Goal: Task Accomplishment & Management: Complete application form

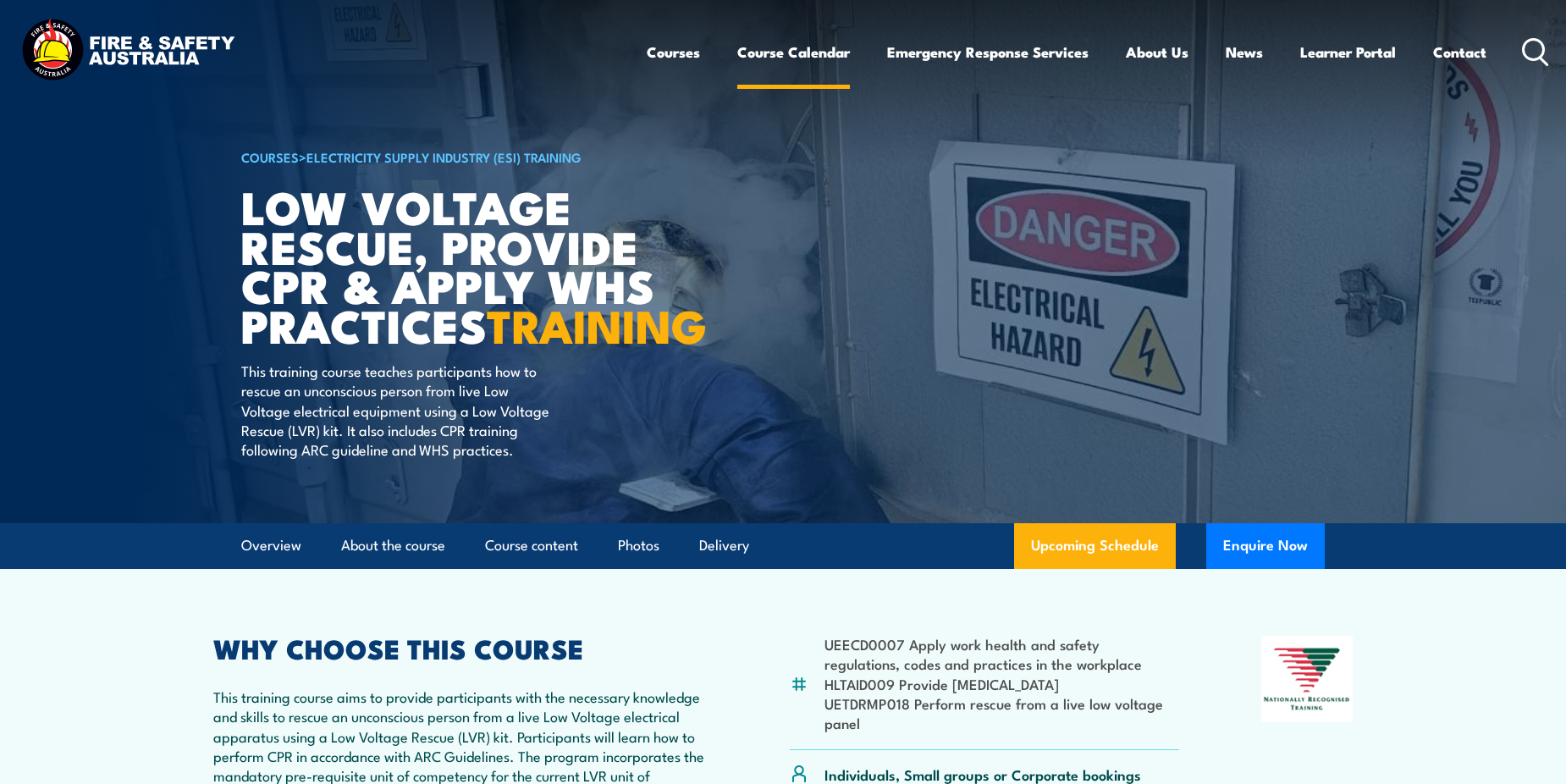
click at [782, 50] on link "Course Calendar" at bounding box center [794, 52] width 112 height 45
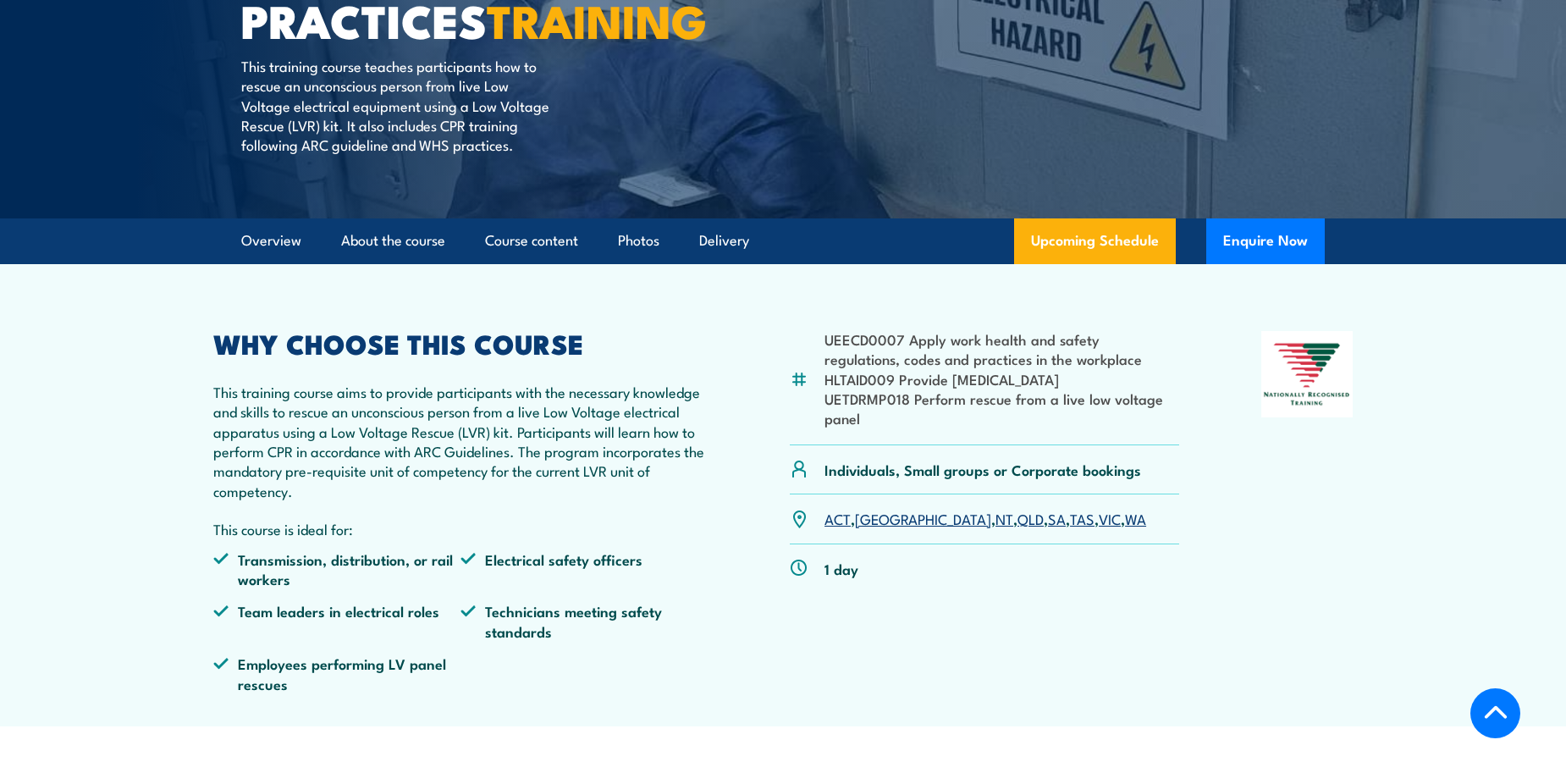
scroll to position [338, 0]
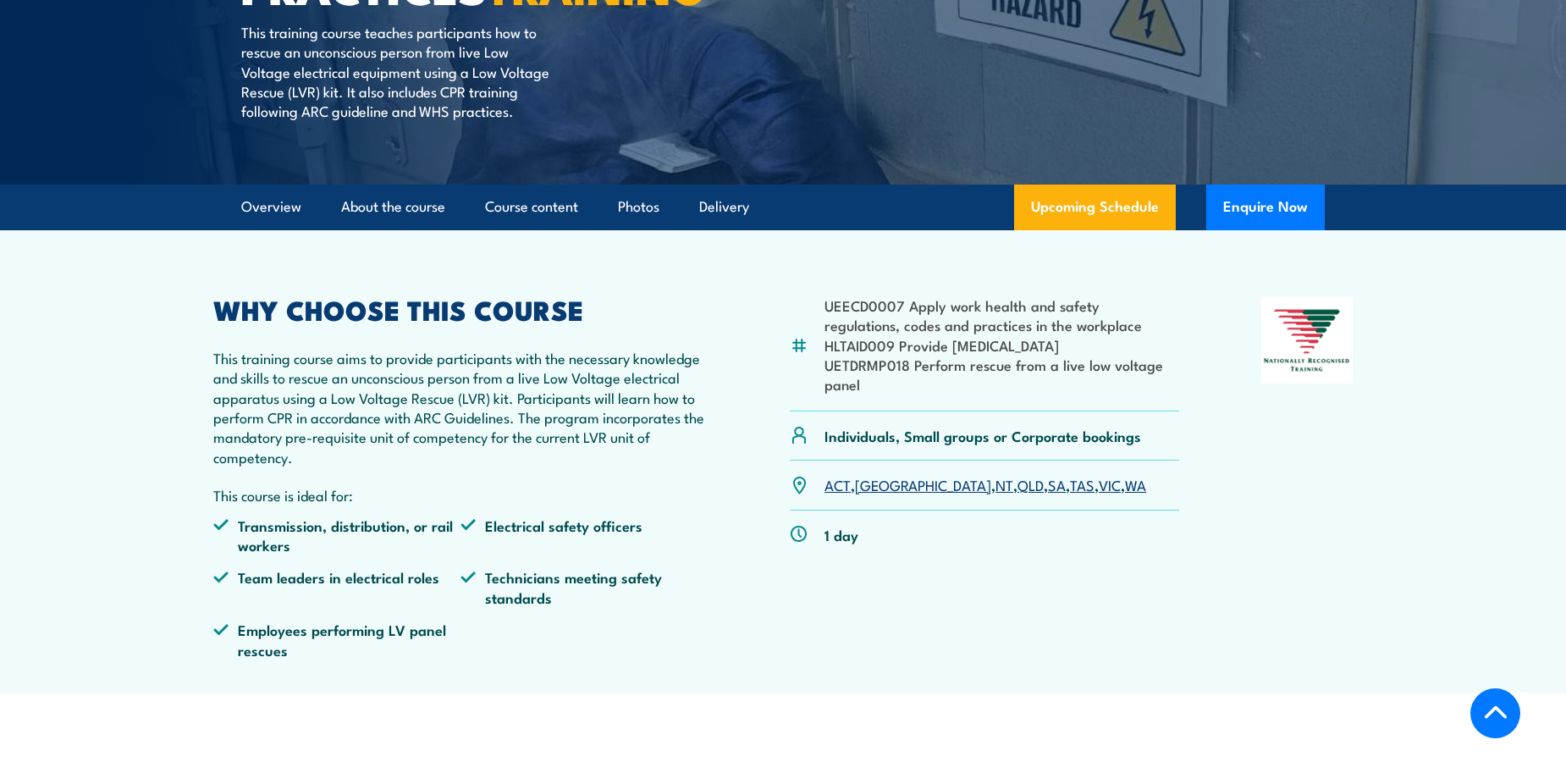
click at [1018, 494] on link "QLD" at bounding box center [1031, 484] width 26 height 21
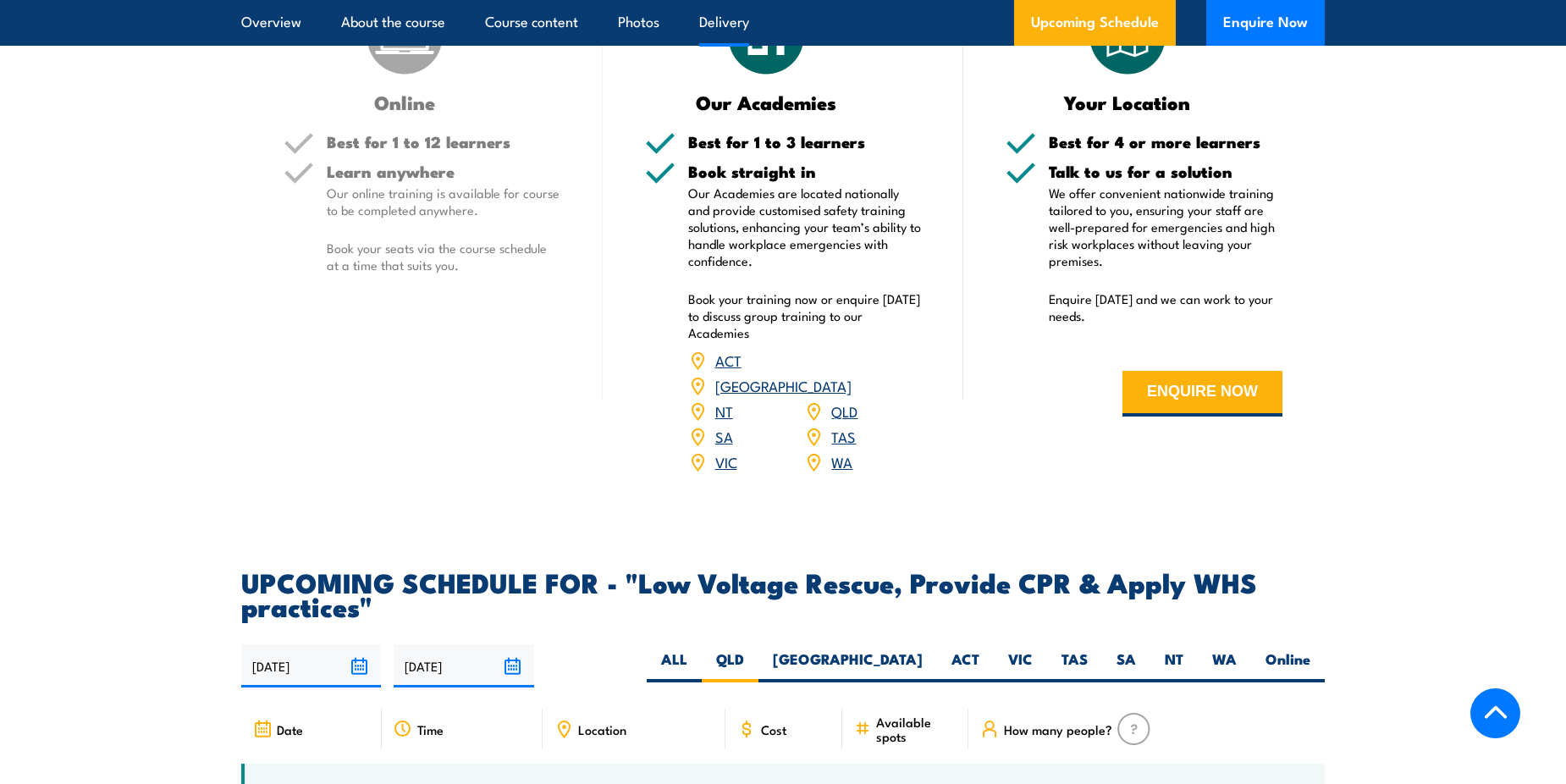
scroll to position [2344, 0]
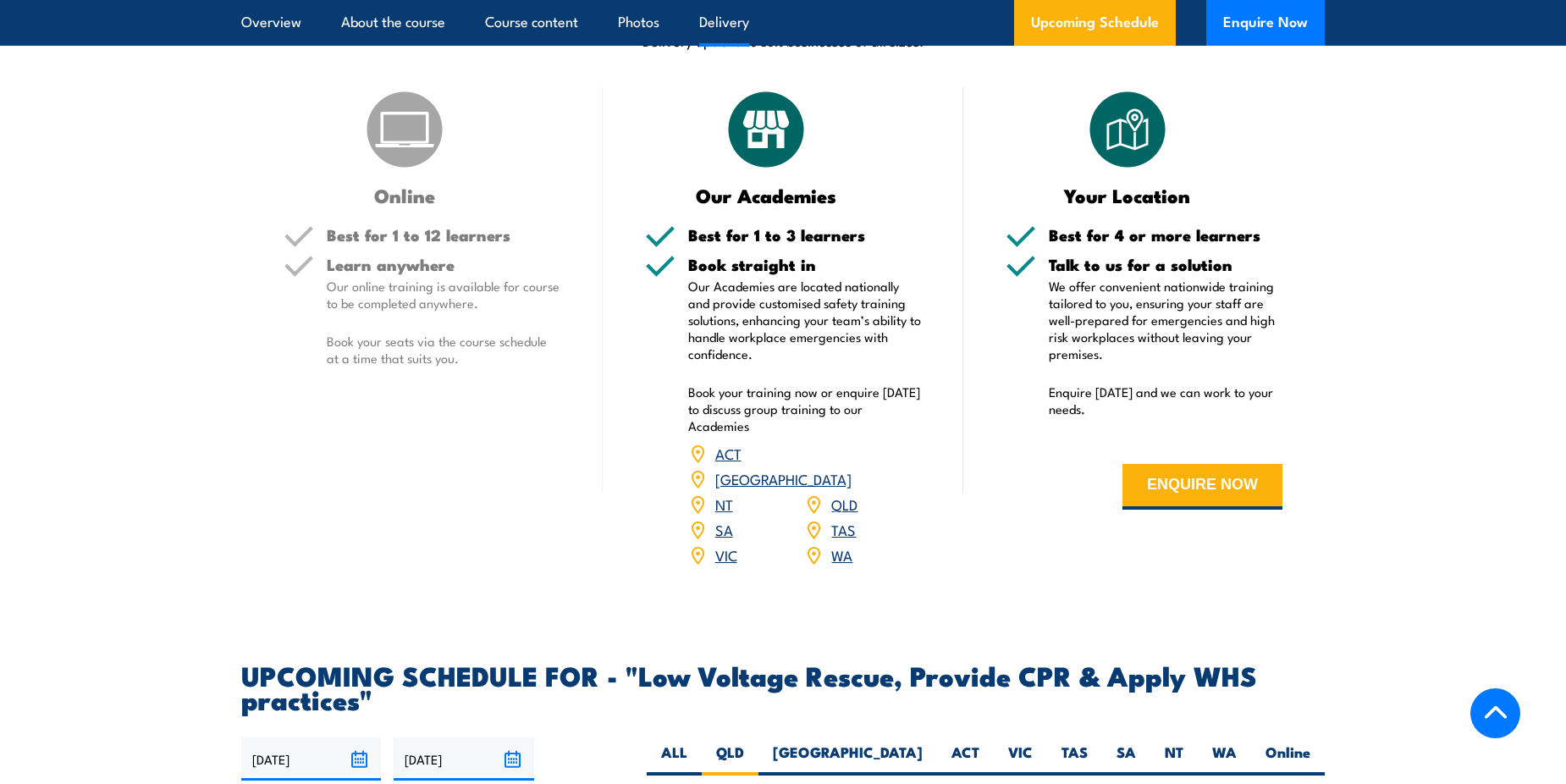
click at [838, 514] on link "QLD" at bounding box center [844, 504] width 26 height 21
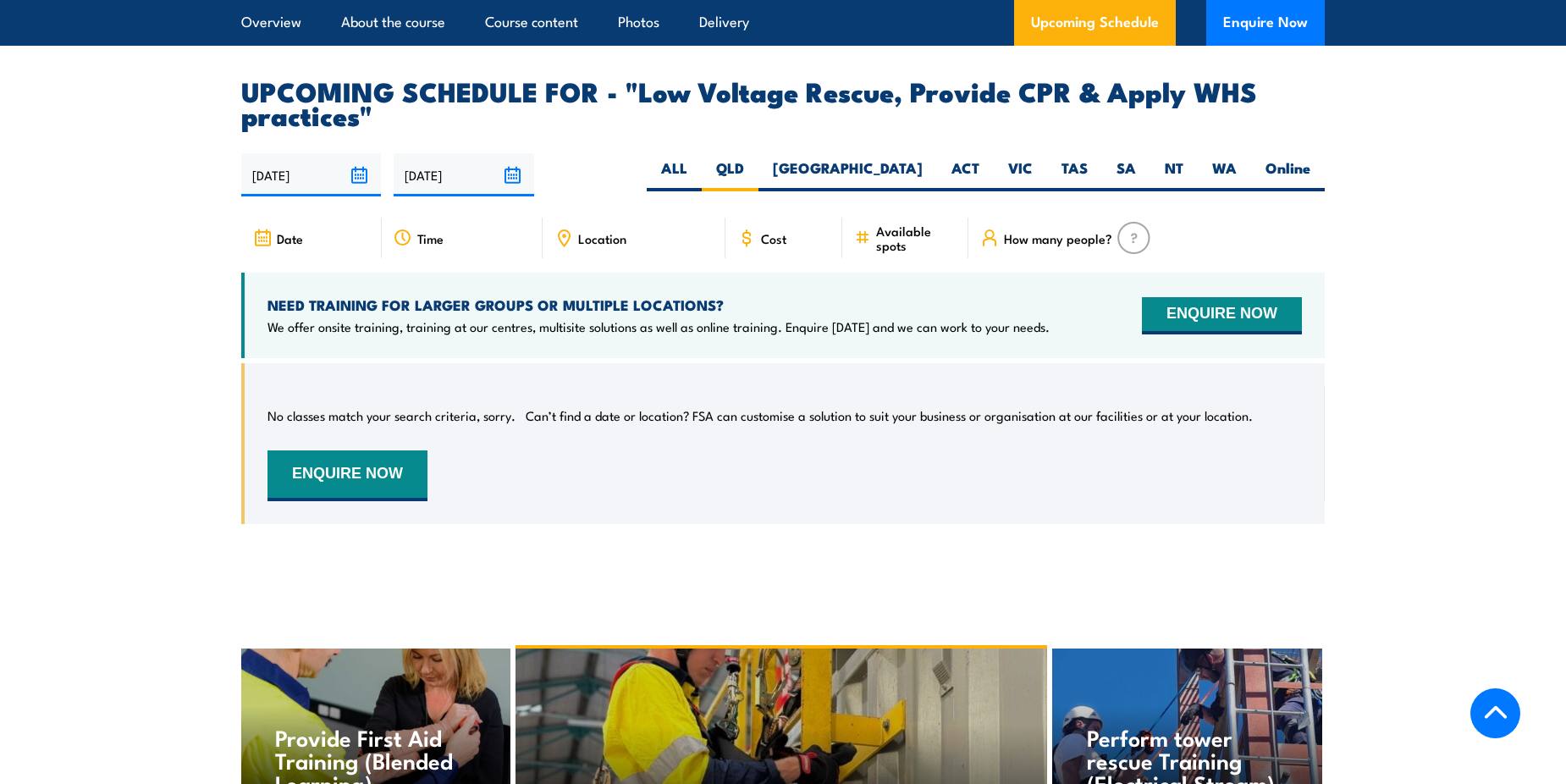
scroll to position [3020, 0]
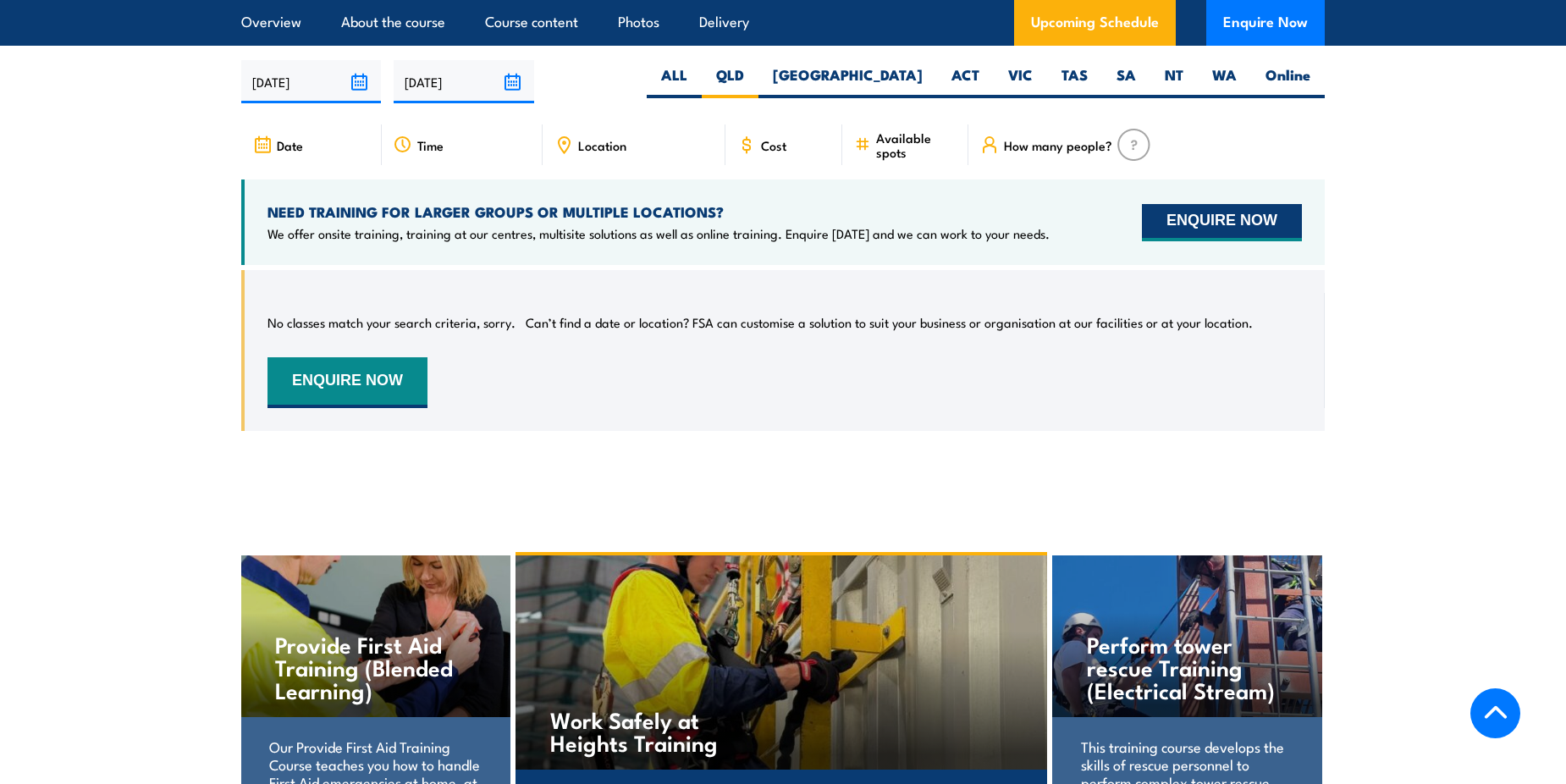
click at [1254, 227] on button "ENQUIRE NOW" at bounding box center [1222, 222] width 160 height 37
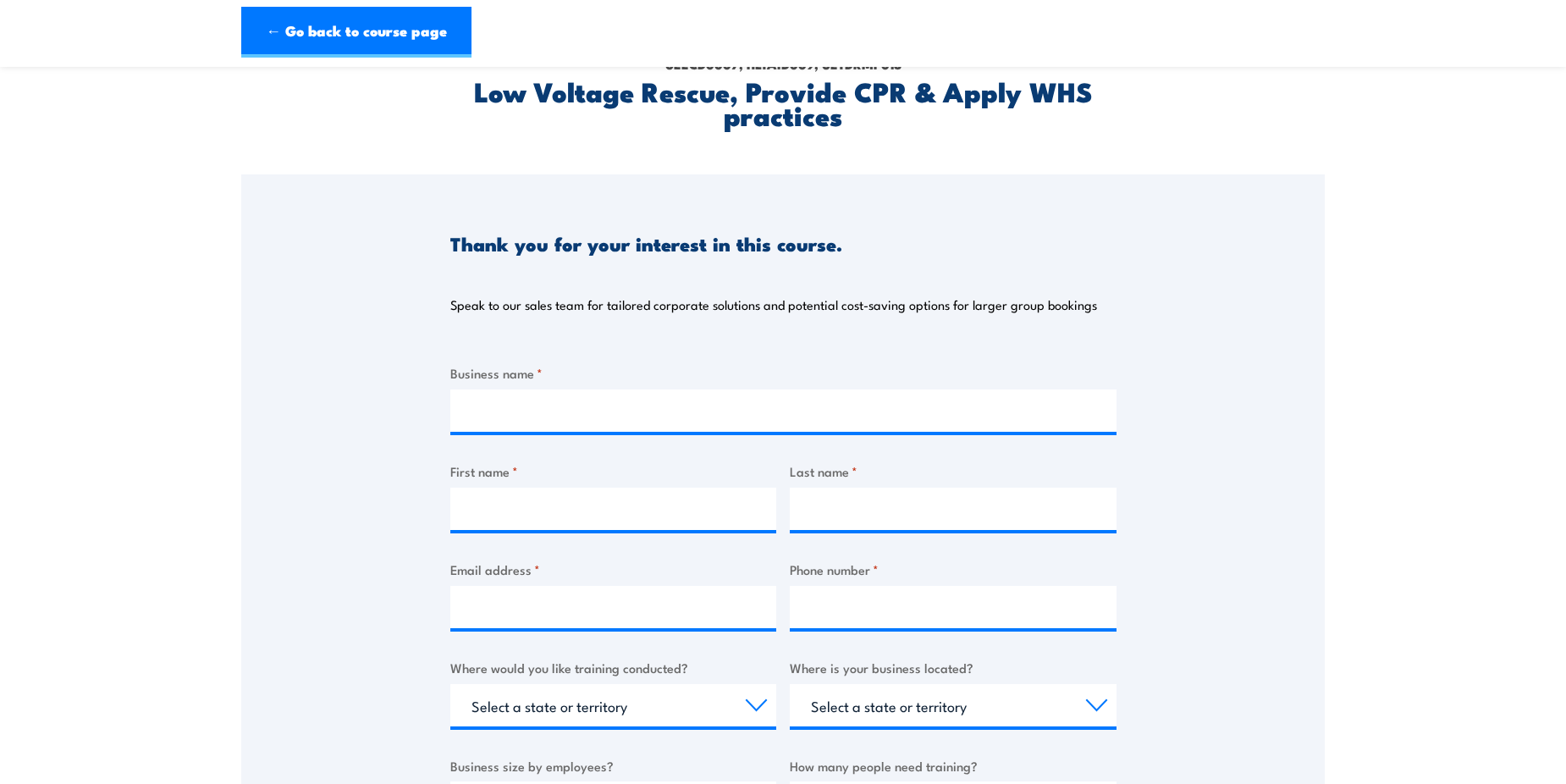
scroll to position [85, 0]
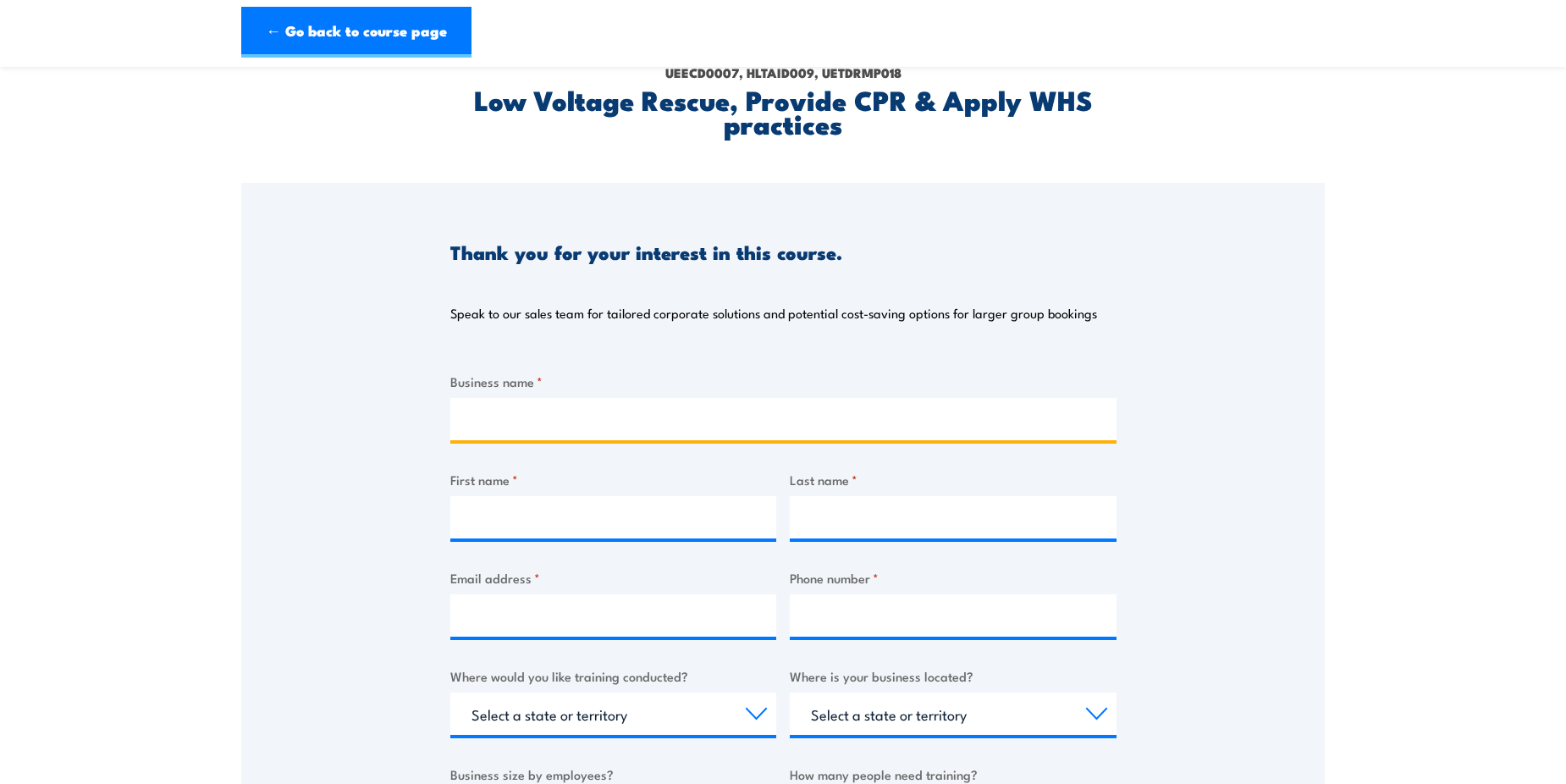
click at [466, 402] on input "Business name *" at bounding box center [783, 419] width 667 height 42
type input "RES Energy Services"
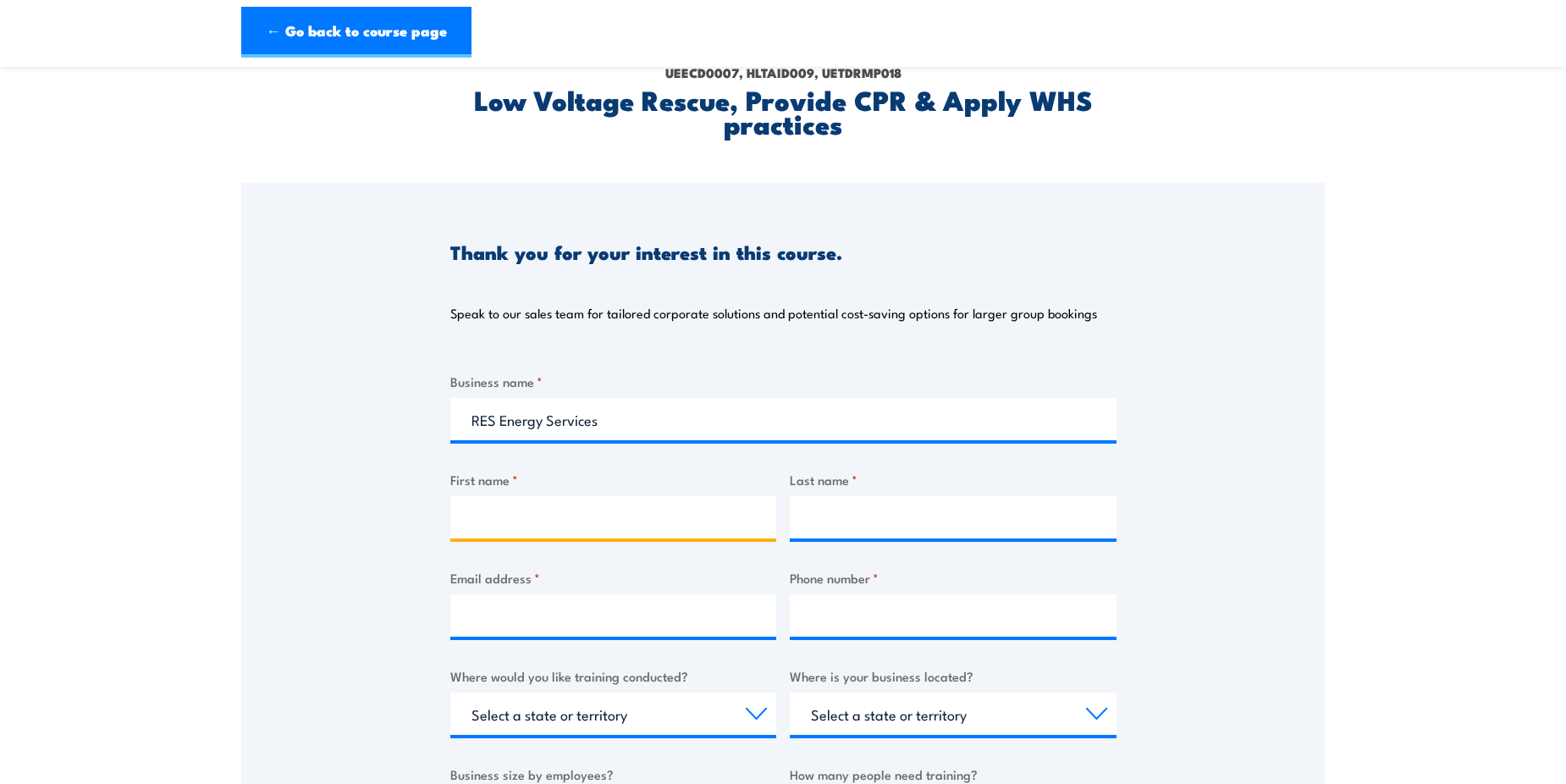
type input "[PERSON_NAME]"
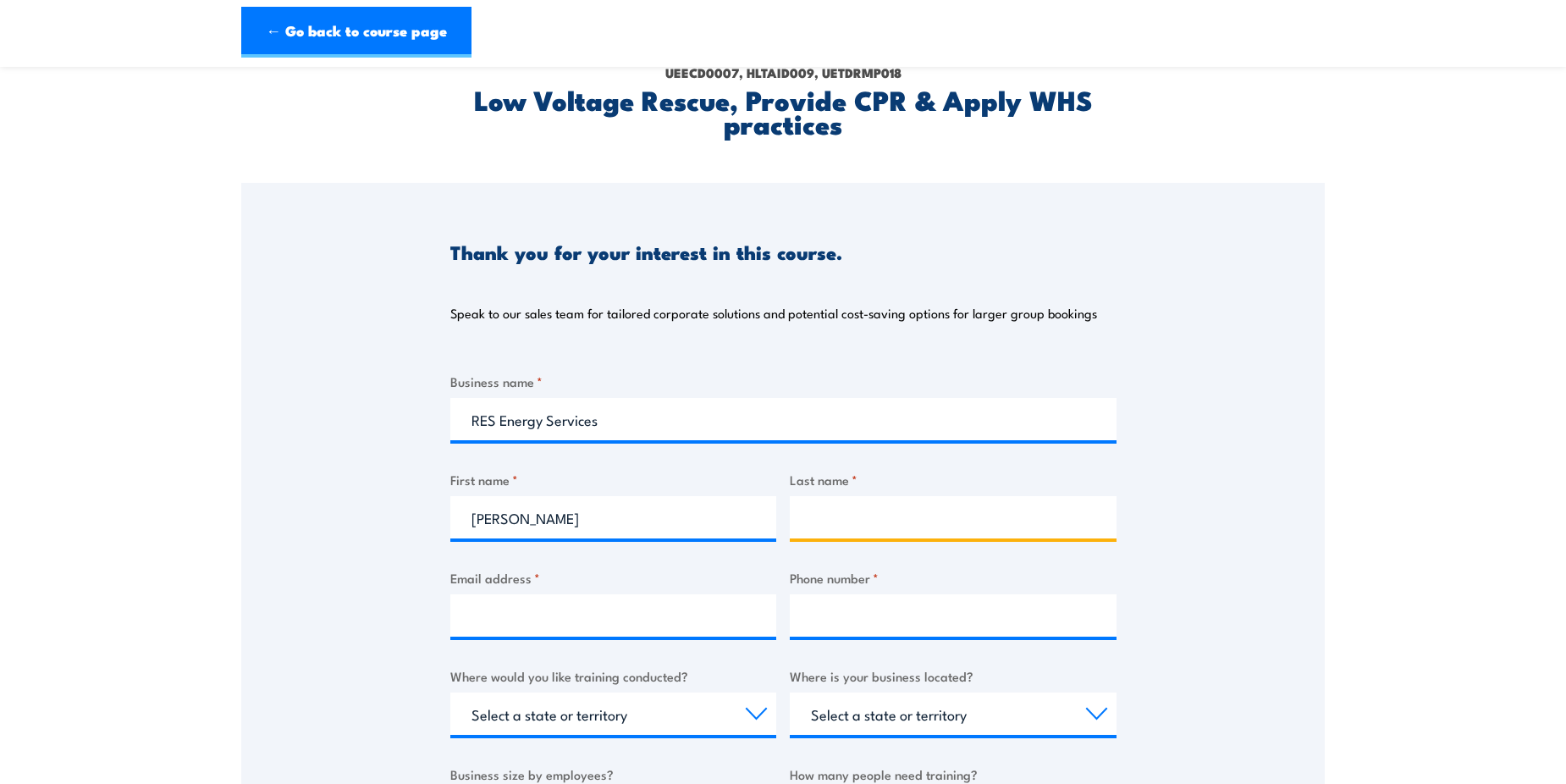
type input "[PERSON_NAME]"
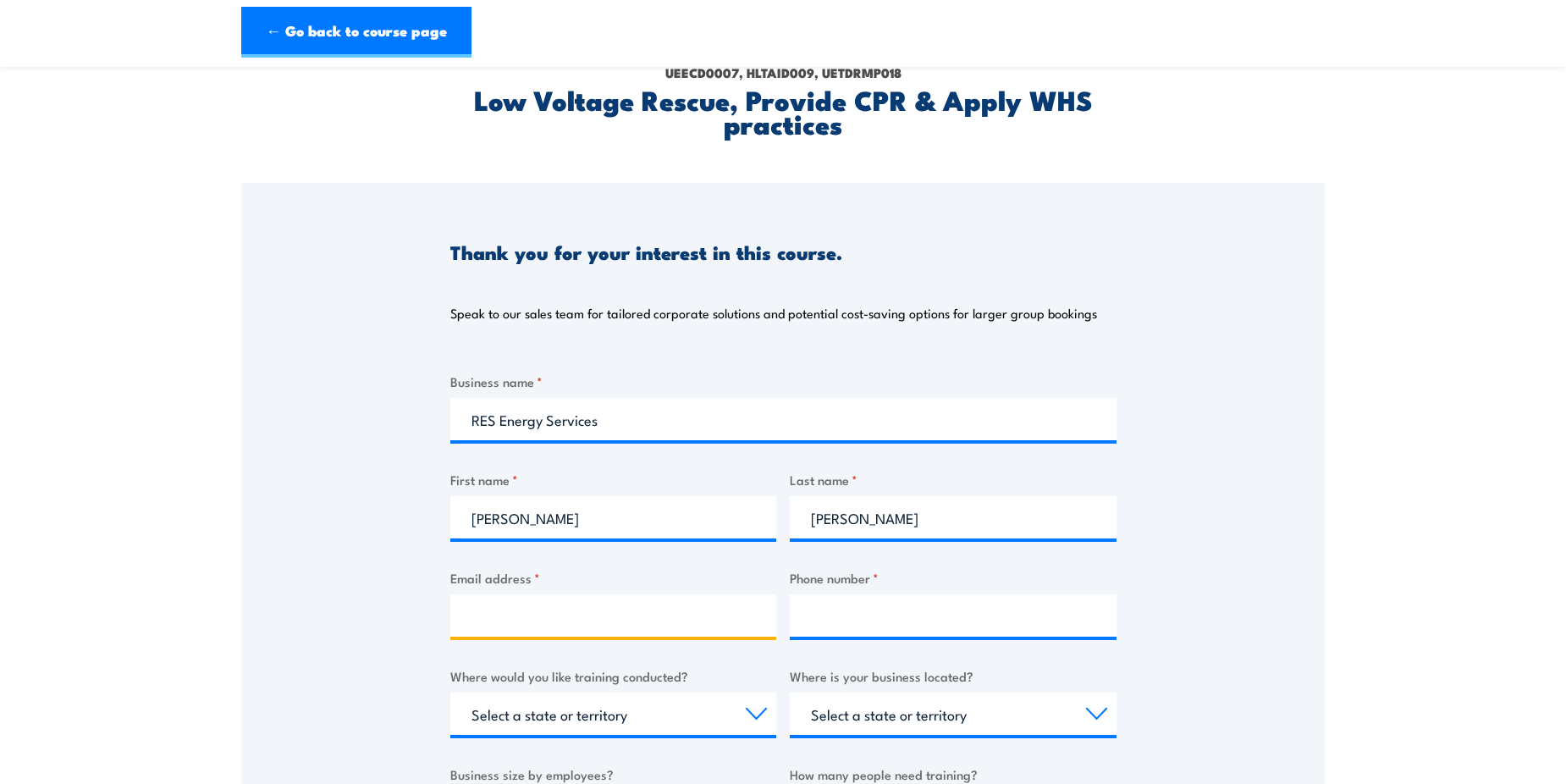
type input "[PERSON_NAME][EMAIL_ADDRESS][PERSON_NAME][DOMAIN_NAME]"
type input "0434720177"
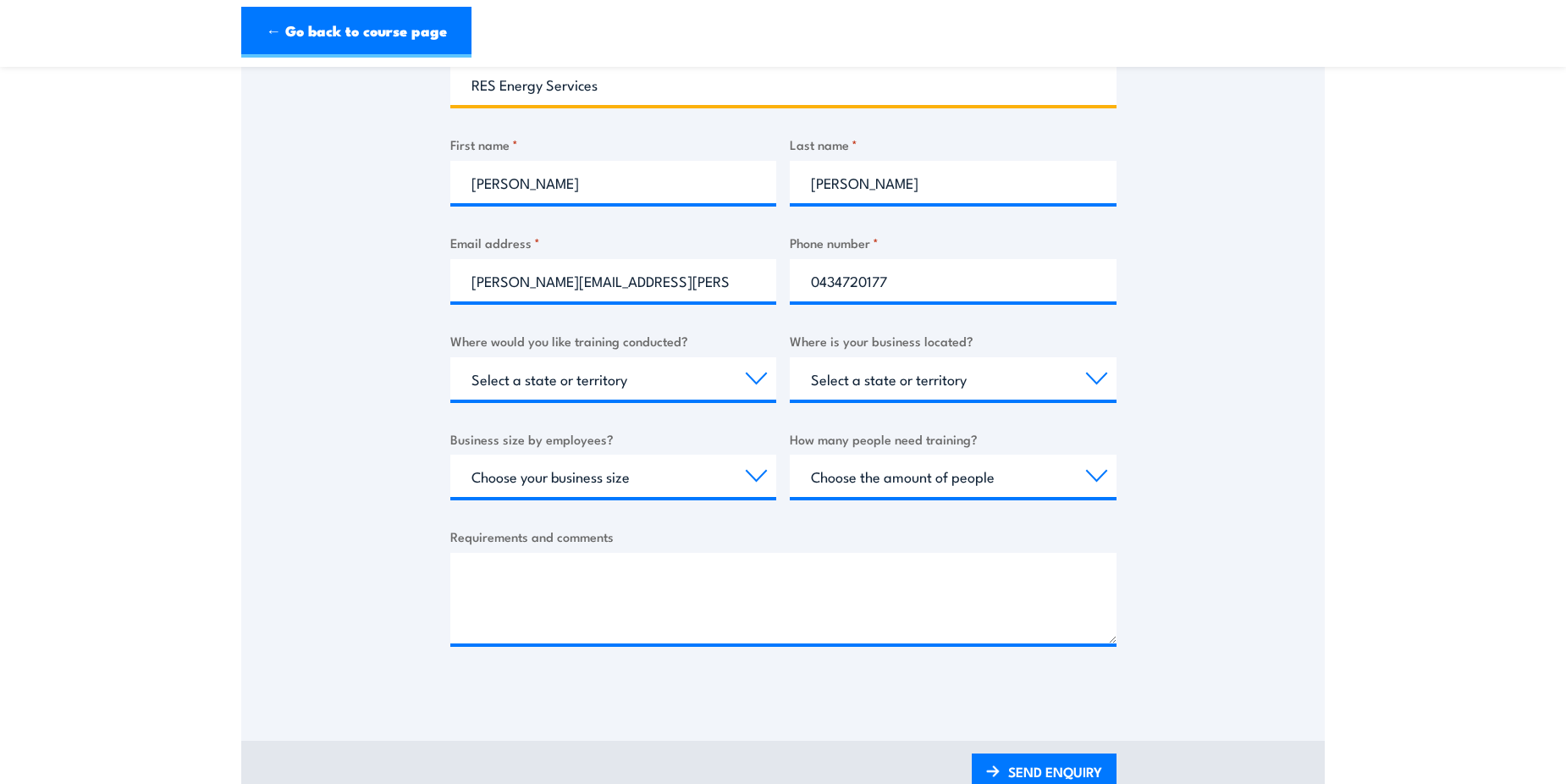
scroll to position [423, 0]
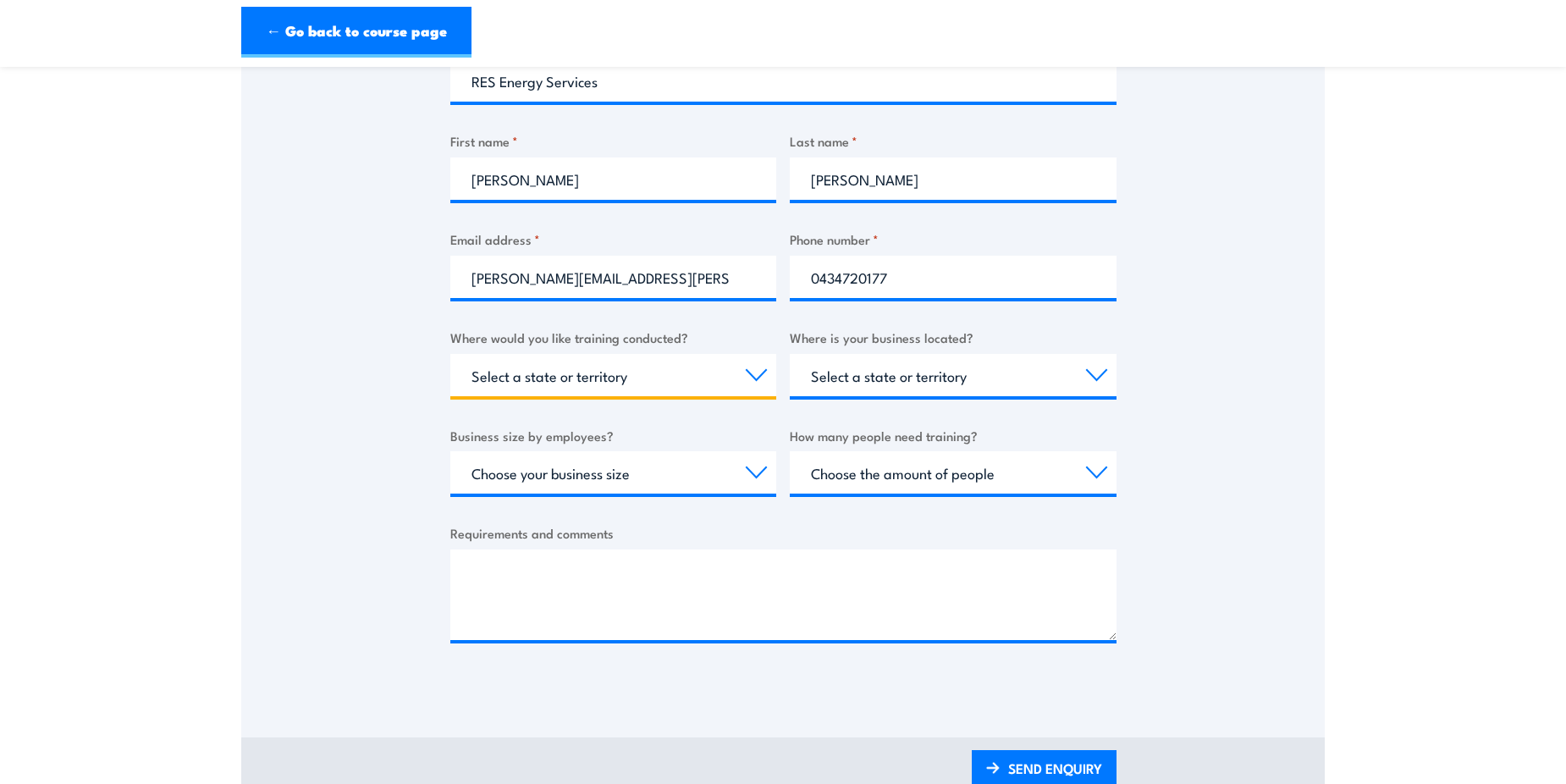
click at [750, 379] on select "Select a state or territory Nationally - multiple locations [GEOGRAPHIC_DATA] […" at bounding box center [614, 375] width 327 height 42
select select "[GEOGRAPHIC_DATA]"
click at [451, 354] on select "Select a state or territory Nationally - multiple locations [GEOGRAPHIC_DATA] […" at bounding box center [614, 375] width 327 height 42
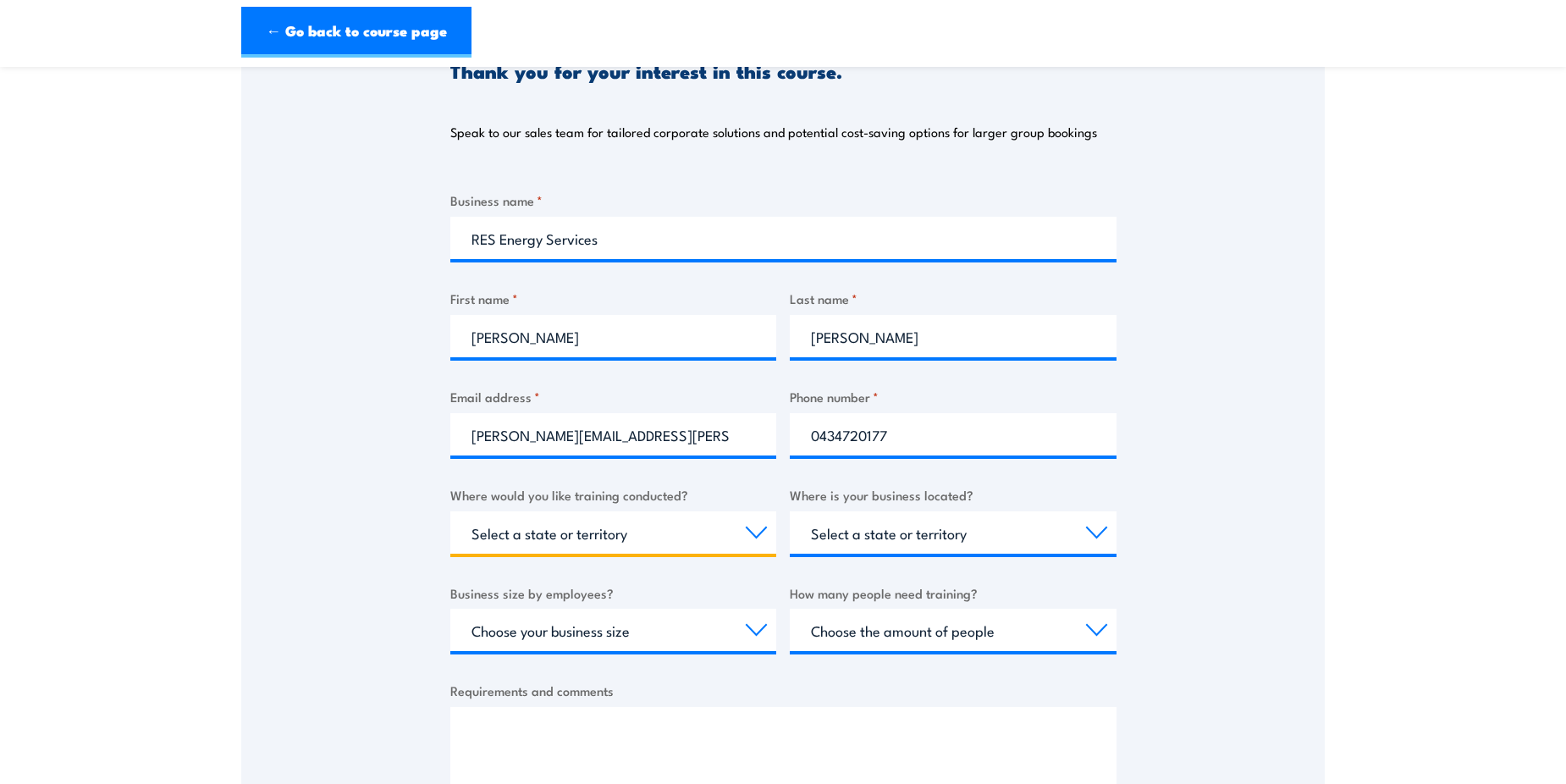
scroll to position [0, 0]
